Goal: Navigation & Orientation: Go to known website

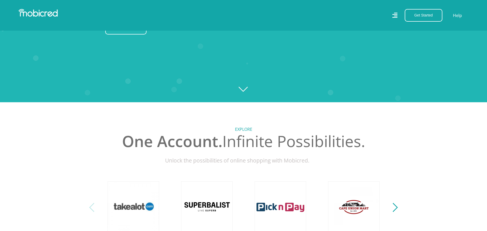
scroll to position [206, 0]
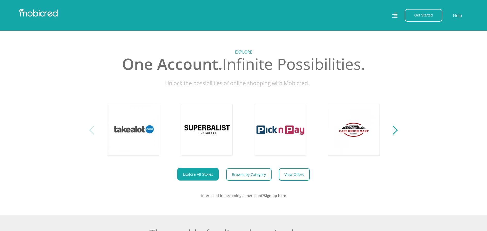
click at [397, 134] on div "Next" at bounding box center [393, 130] width 9 height 9
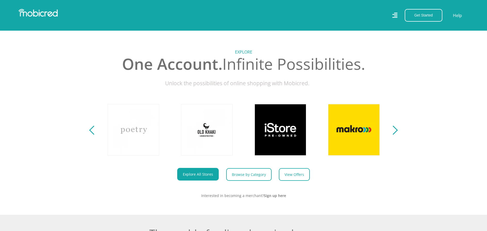
click at [397, 134] on div "Next" at bounding box center [393, 130] width 9 height 9
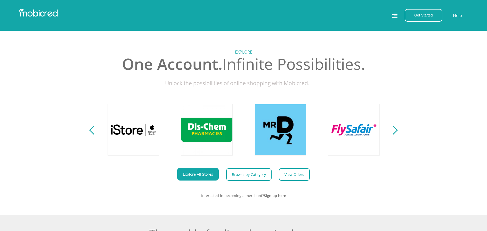
click at [397, 134] on div "Next" at bounding box center [393, 130] width 9 height 9
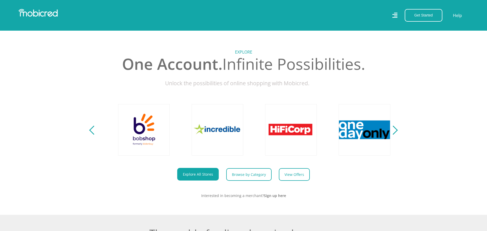
scroll to position [0, 882]
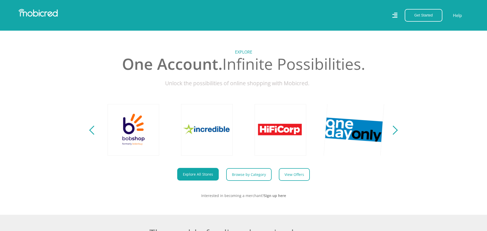
click at [368, 135] on link at bounding box center [353, 130] width 61 height 61
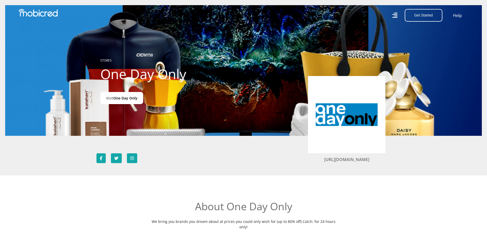
click at [112, 97] on link "Visit One Day Only" at bounding box center [121, 98] width 43 height 12
